Goal: Task Accomplishment & Management: Complete application form

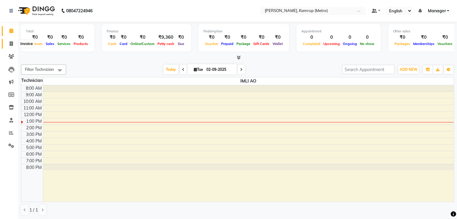
click at [9, 41] on span at bounding box center [11, 44] width 11 height 7
select select "service"
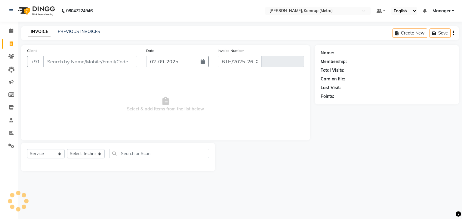
select select "7190"
type input "0251"
click at [102, 152] on select "Select Technician IMLI AO Manager" at bounding box center [86, 153] width 38 height 9
select select "62339"
click at [67, 150] on select "Select Technician IMLI AO Manager" at bounding box center [86, 153] width 38 height 9
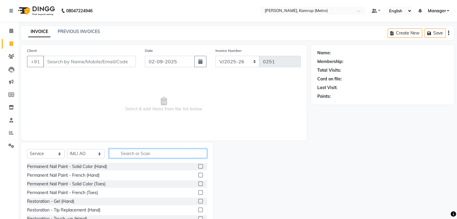
click at [133, 157] on input "text" at bounding box center [158, 153] width 98 height 9
type input "r"
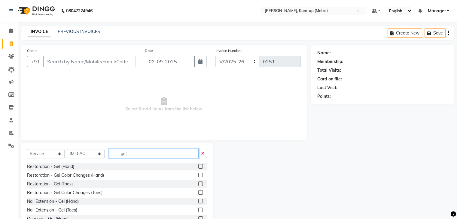
scroll to position [27, 0]
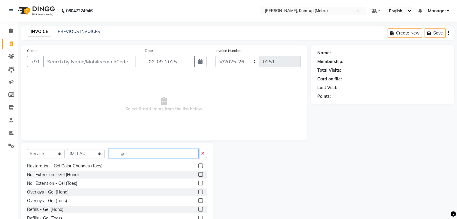
type input "gel"
click at [198, 209] on label at bounding box center [200, 209] width 5 height 5
click at [198, 209] on input "checkbox" at bounding box center [200, 210] width 4 height 4
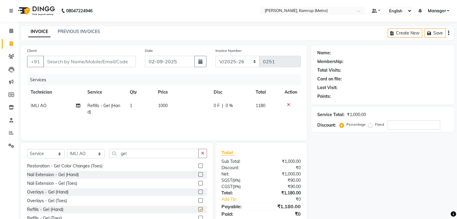
checkbox input "false"
click at [156, 151] on input "gel" at bounding box center [154, 153] width 90 height 9
type input "g"
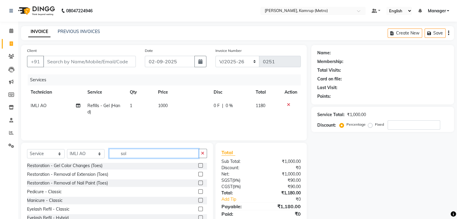
scroll to position [0, 0]
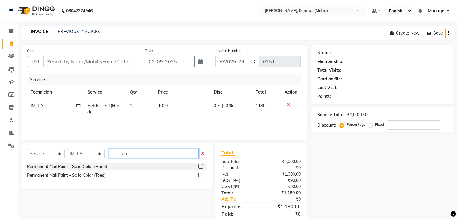
type input "soli"
click at [201, 168] on label at bounding box center [200, 166] width 5 height 5
click at [201, 168] on input "checkbox" at bounding box center [200, 167] width 4 height 4
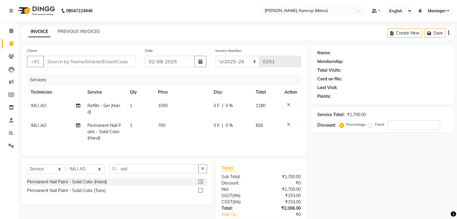
checkbox input "false"
click at [155, 171] on input "soli" at bounding box center [154, 168] width 90 height 9
type input "s"
type input "gli"
click at [201, 184] on label at bounding box center [200, 182] width 5 height 5
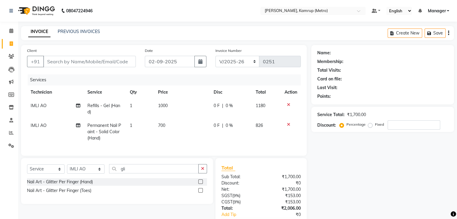
click at [201, 184] on input "checkbox" at bounding box center [200, 182] width 4 height 4
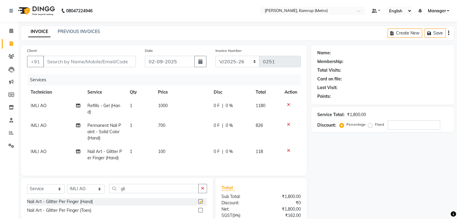
checkbox input "false"
click at [136, 151] on td "1" at bounding box center [140, 155] width 28 height 20
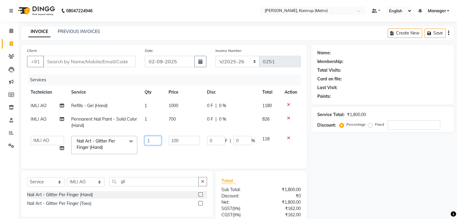
click at [150, 143] on input "1" at bounding box center [153, 140] width 17 height 9
type input "10"
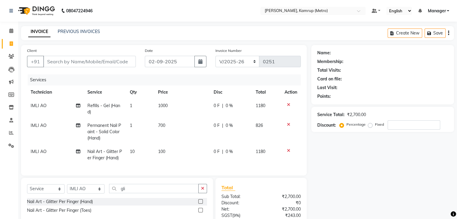
click at [214, 151] on td "0 F | 0 %" at bounding box center [231, 155] width 42 height 20
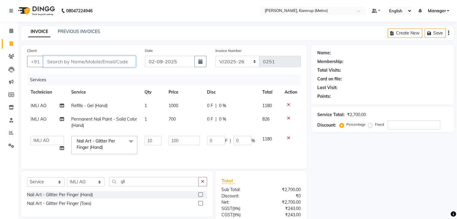
click at [112, 64] on input "Client" at bounding box center [89, 61] width 93 height 11
type input "9"
type input "0"
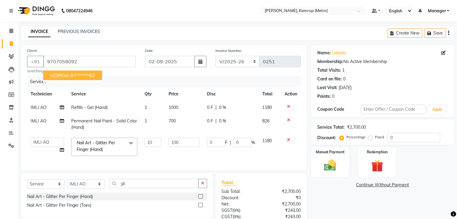
click at [75, 76] on ngb-highlight "97******92" at bounding box center [82, 75] width 25 height 6
type input "97******92"
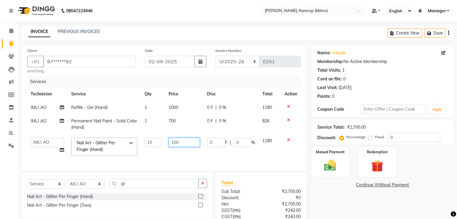
click at [183, 145] on input "100" at bounding box center [184, 142] width 31 height 9
type input "1"
type input "50"
click at [211, 153] on td "0 F | 0 %" at bounding box center [230, 147] width 55 height 26
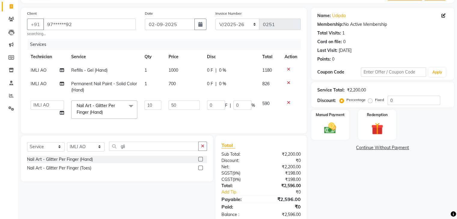
scroll to position [56, 0]
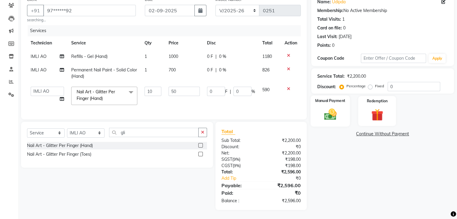
click at [337, 112] on img at bounding box center [330, 115] width 20 height 14
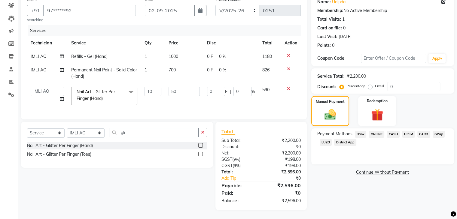
click at [378, 131] on span "ONLINE" at bounding box center [377, 134] width 16 height 7
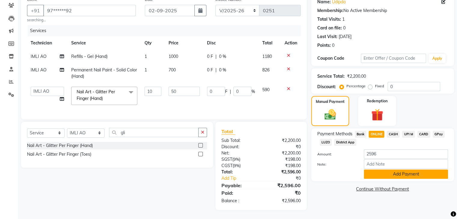
click at [403, 172] on button "Add Payment" at bounding box center [406, 174] width 84 height 9
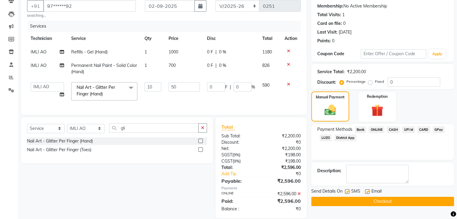
click at [381, 202] on button "Checkout" at bounding box center [382, 201] width 143 height 9
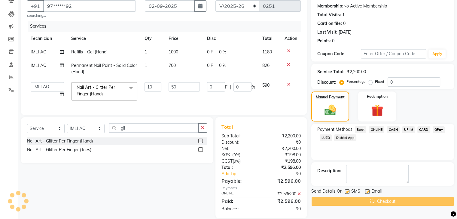
scroll to position [69, 0]
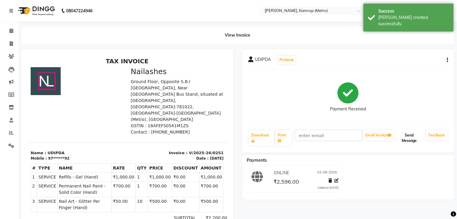
click at [410, 136] on button "Send Message" at bounding box center [409, 138] width 29 height 16
